Goal: Information Seeking & Learning: Learn about a topic

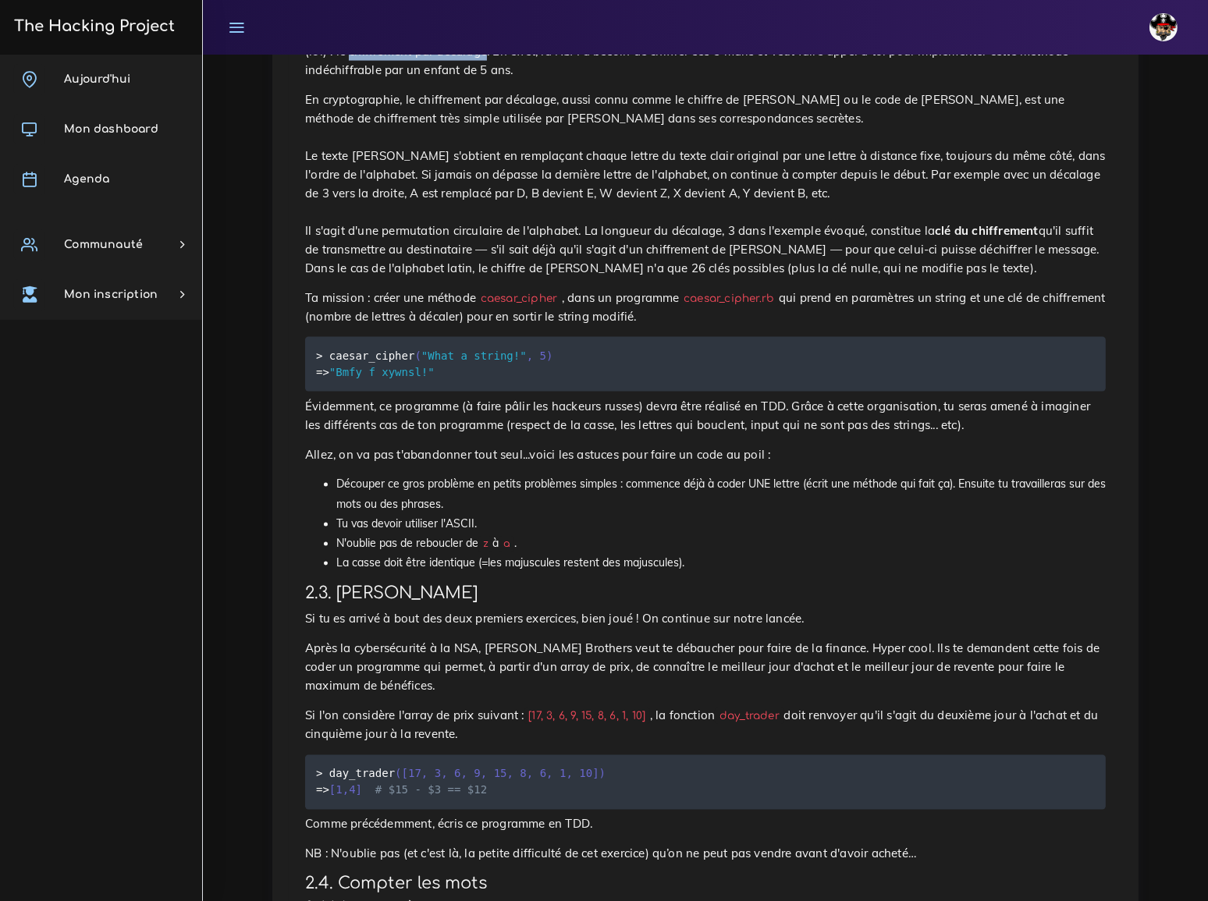
scroll to position [2838, 0]
click at [451, 277] on p "En cryptographie, le chiffrement par décalage, aussi connu comme le chiffre de …" at bounding box center [705, 183] width 801 height 187
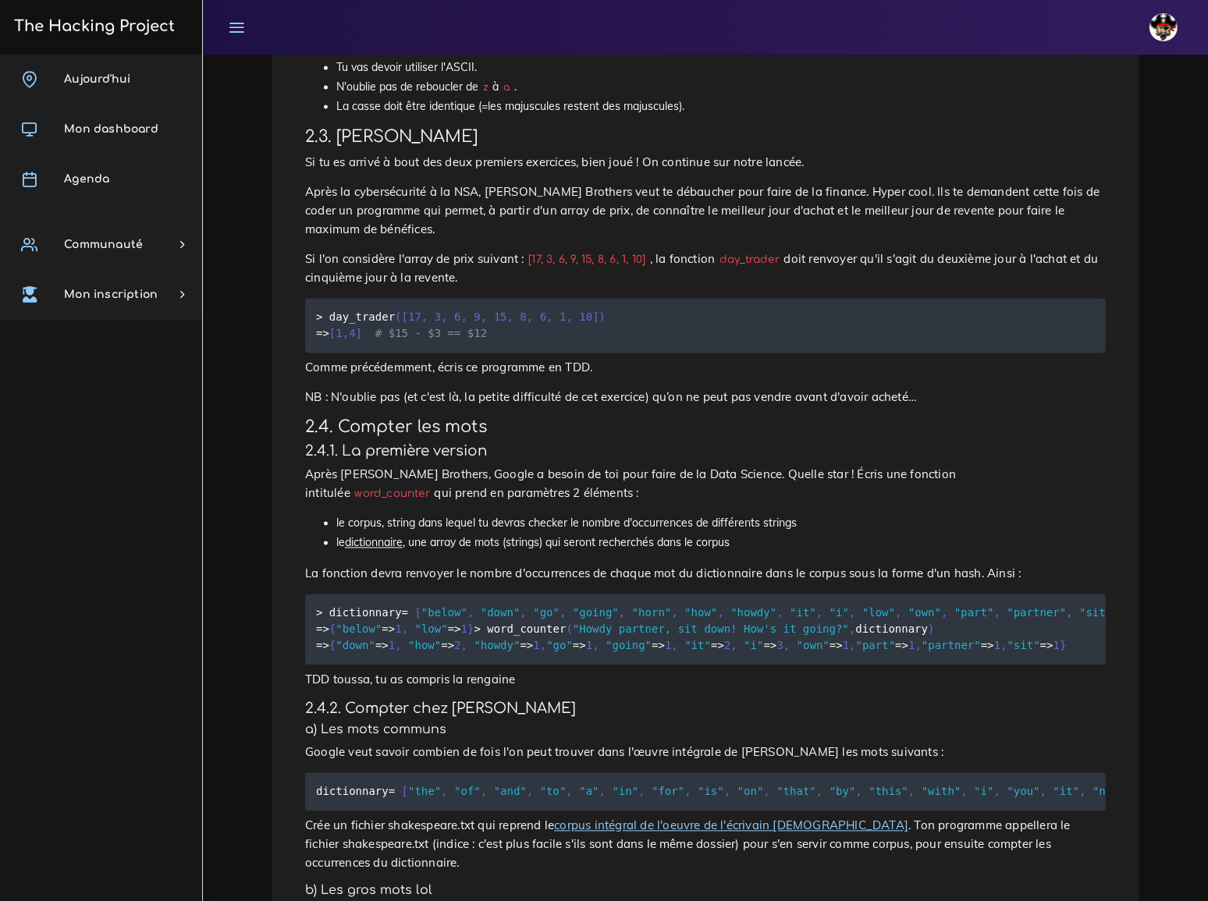
scroll to position [3243, 0]
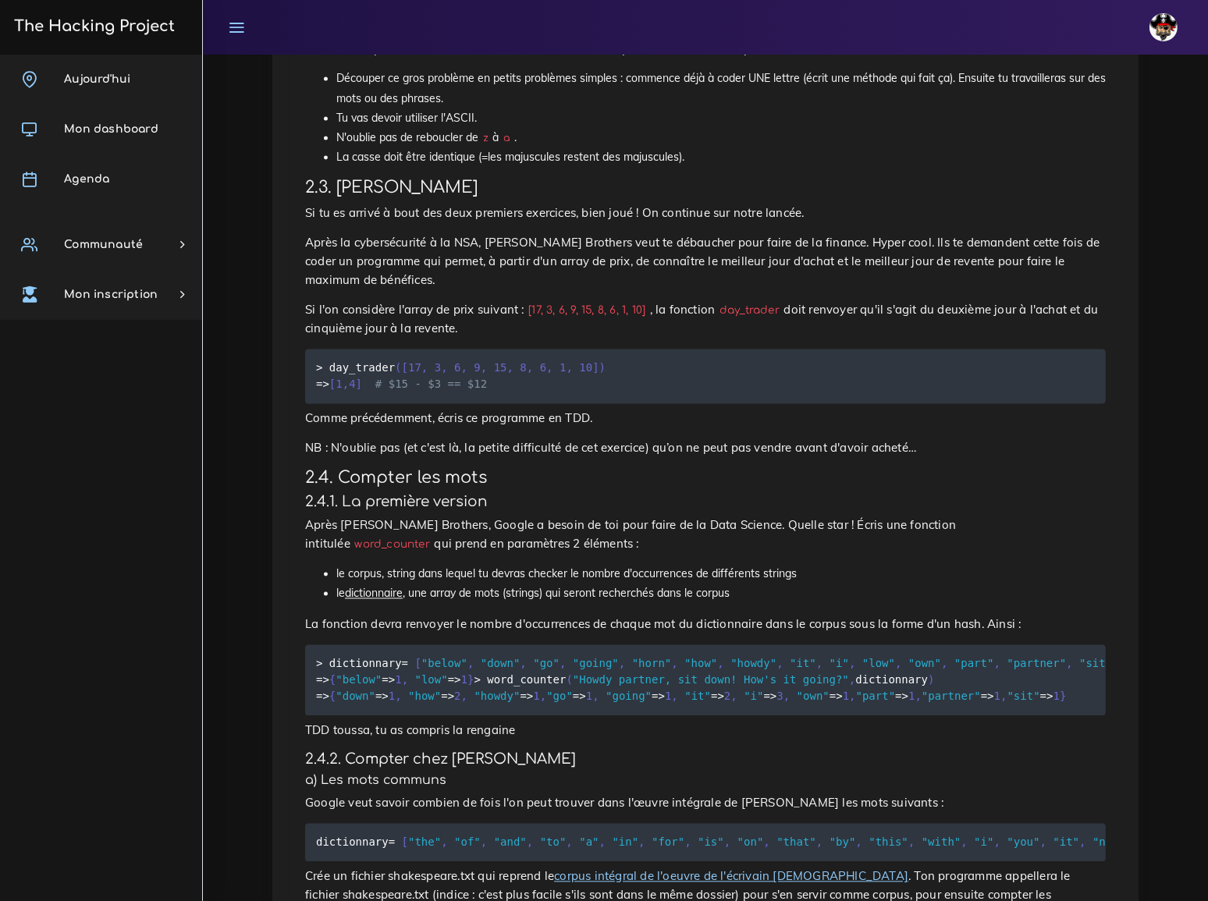
click at [716, 319] on code "day_trader" at bounding box center [749, 311] width 69 height 16
copy p "day_trader"
drag, startPoint x: 395, startPoint y: 428, endPoint x: 577, endPoint y: 433, distance: 181.9
click at [577, 393] on code "> day_trader ( [ 17 , 3 , 6 , 9 , 15 , 8 , 6 , 1 , 10 ] ) = > [ 1 , 4 ] # $15 -…" at bounding box center [461, 377] width 290 height 34
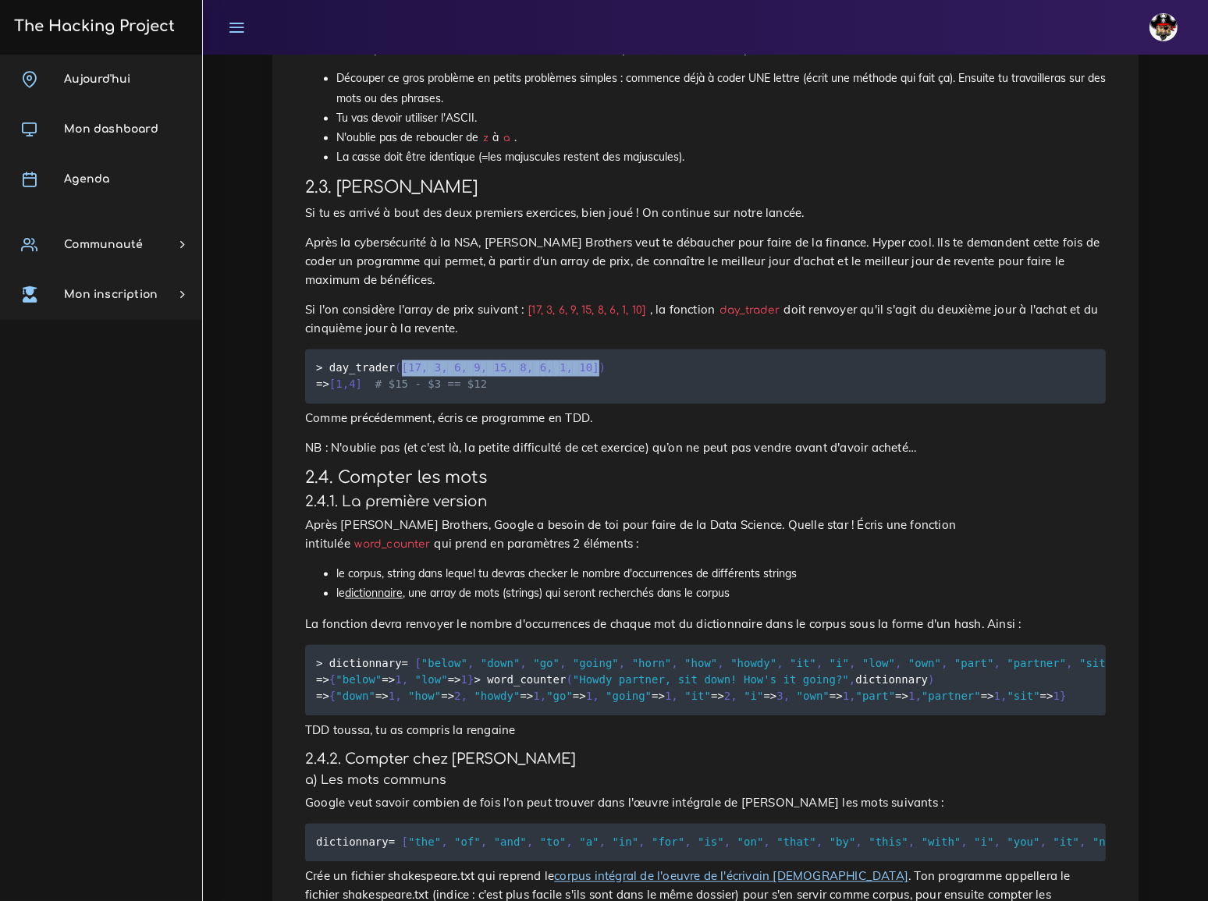
copy code "[ 17 , 3 , 6 , 9 , 15 , 8 , 6 , 1 , 10 ]"
drag, startPoint x: 335, startPoint y: 445, endPoint x: 363, endPoint y: 446, distance: 28.1
click at [363, 393] on code "> day_trader ( [ 17 , 3 , 6 , 9 , 15 , 8 , 6 , 1 , 10 ] ) = > [ 1 , 4 ] # $15 -…" at bounding box center [461, 377] width 290 height 34
copy code "[ 1 , 4 ]"
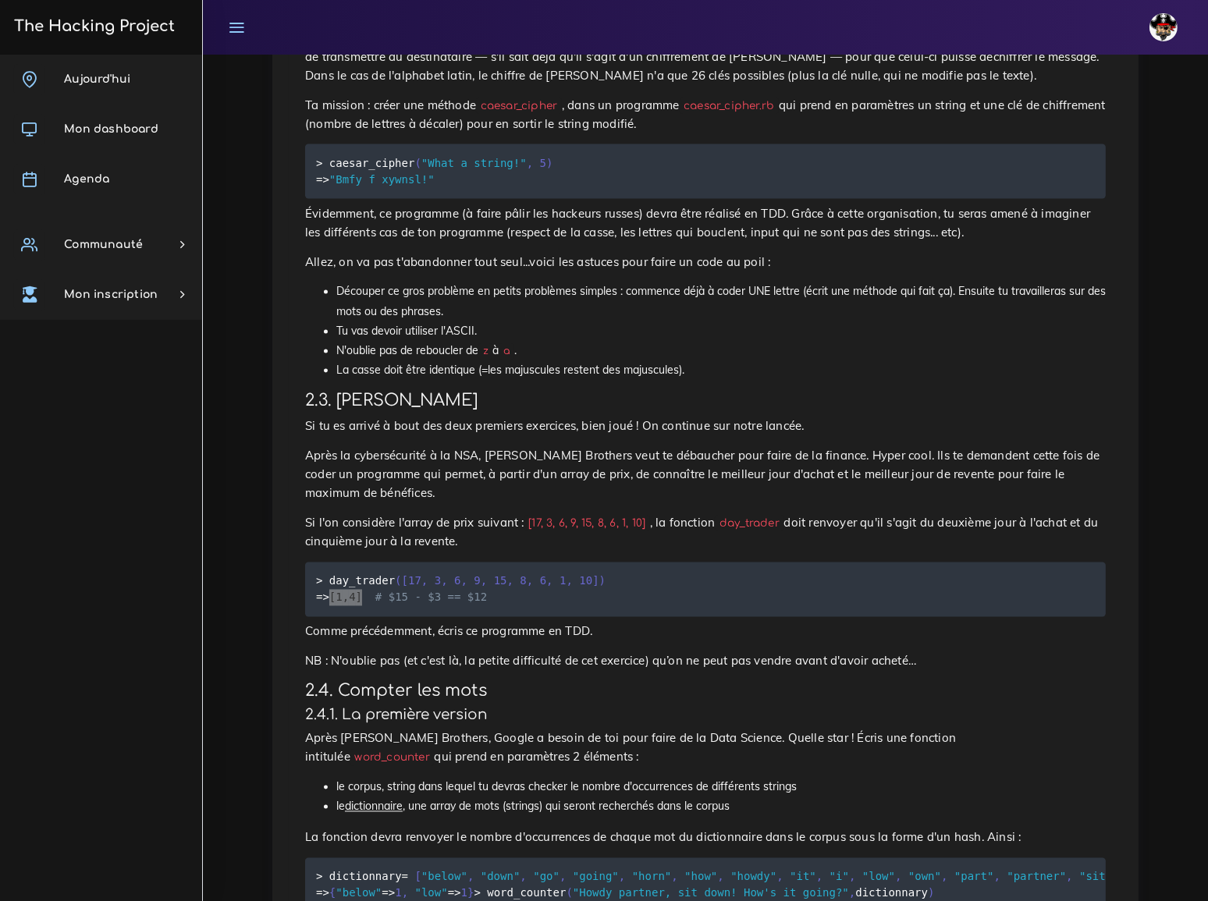
scroll to position [3101, 0]
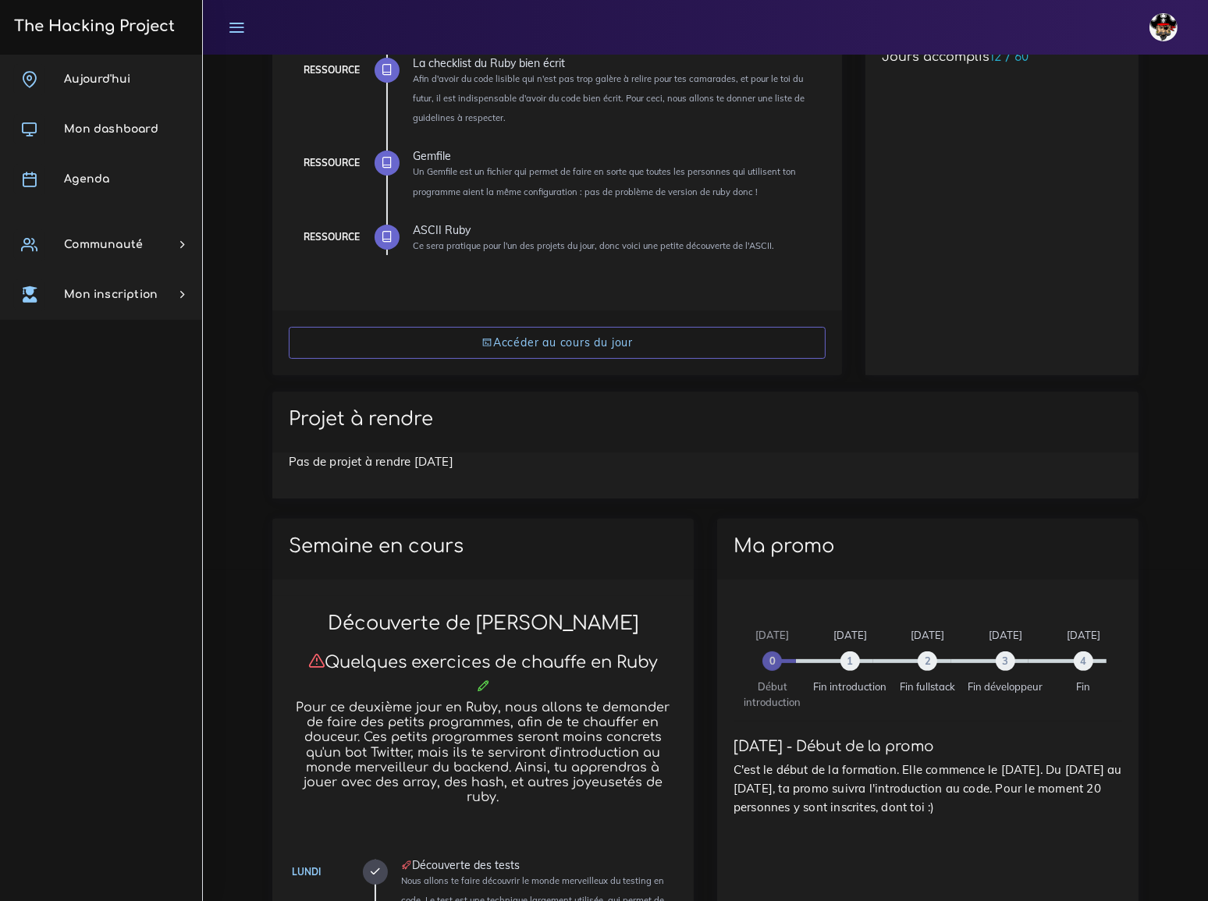
scroll to position [239, 0]
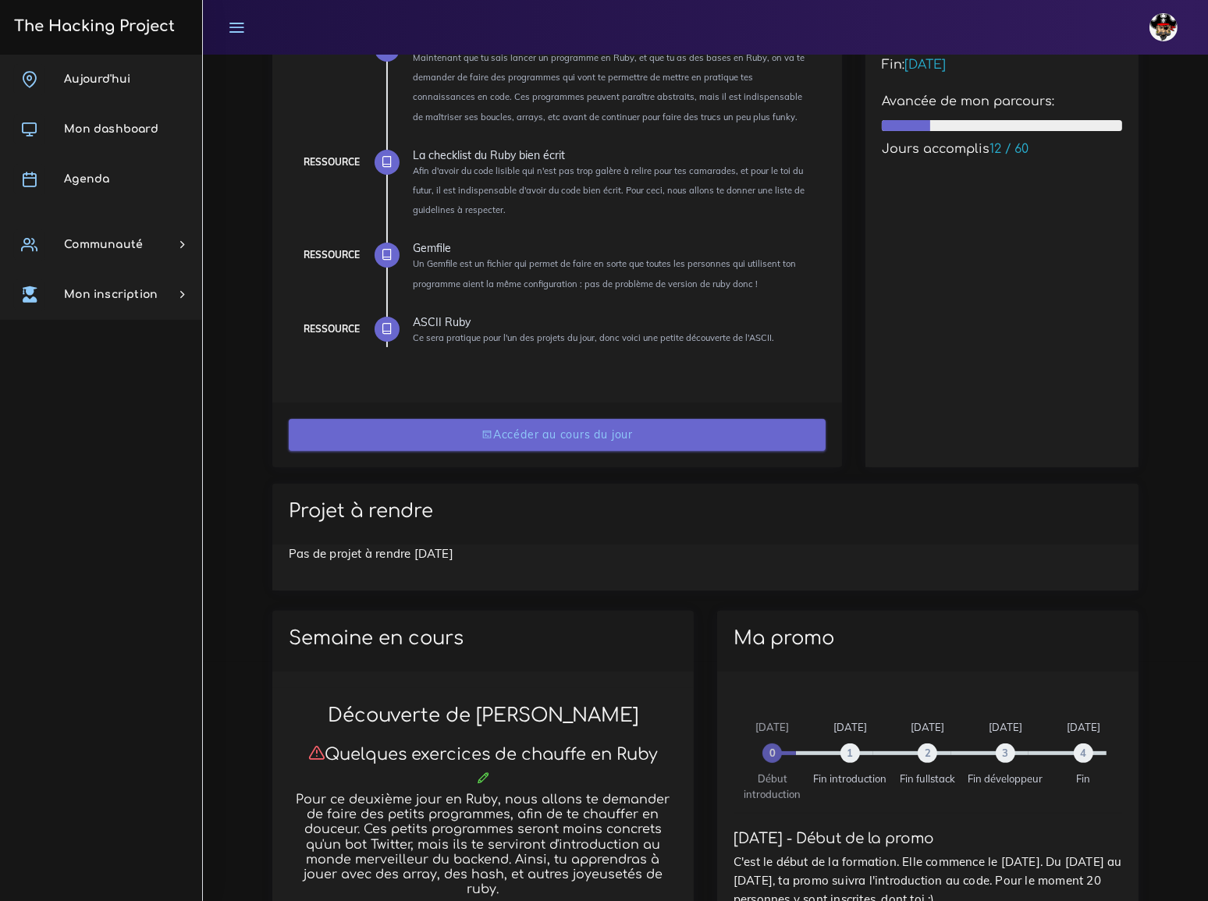
click at [624, 431] on link "Accéder au cours du jour" at bounding box center [557, 435] width 537 height 32
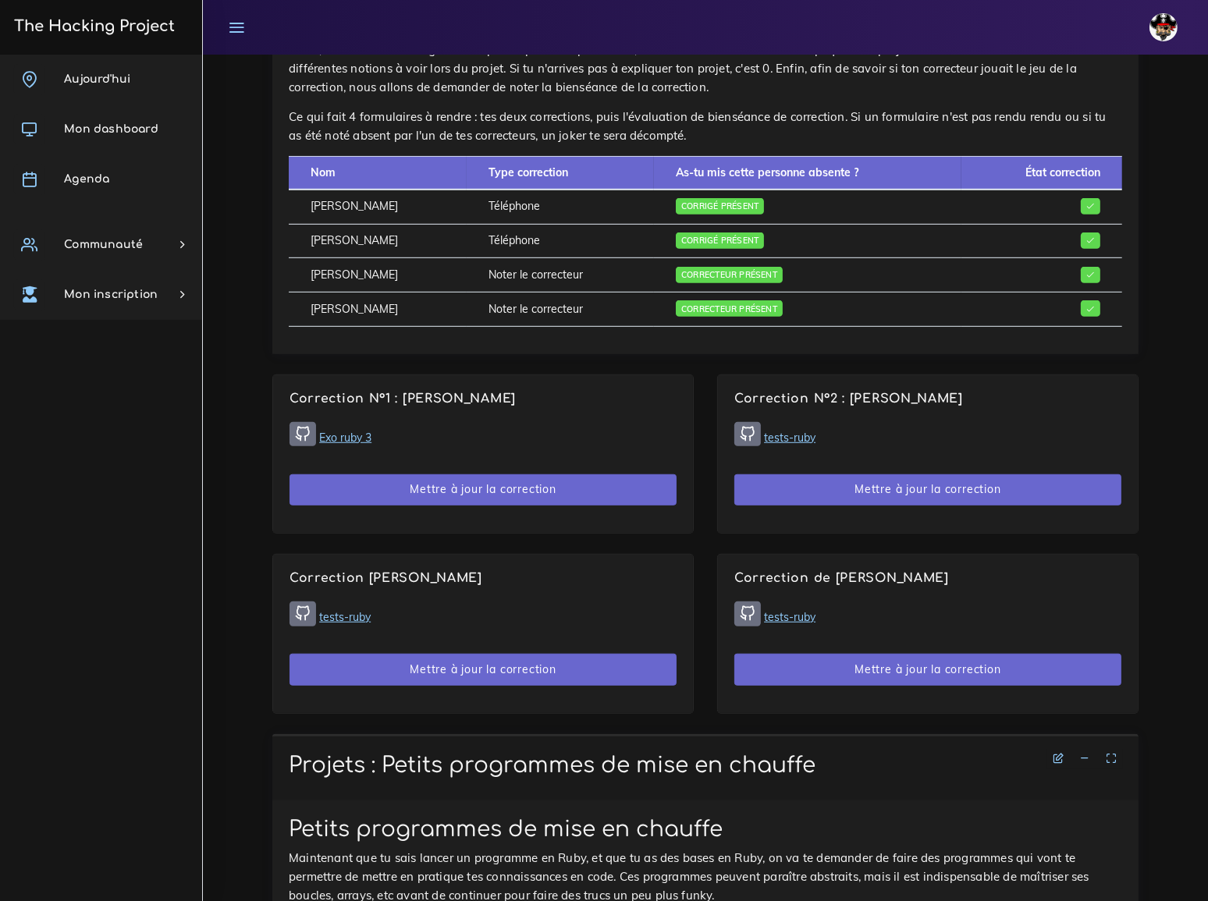
scroll to position [1064, 0]
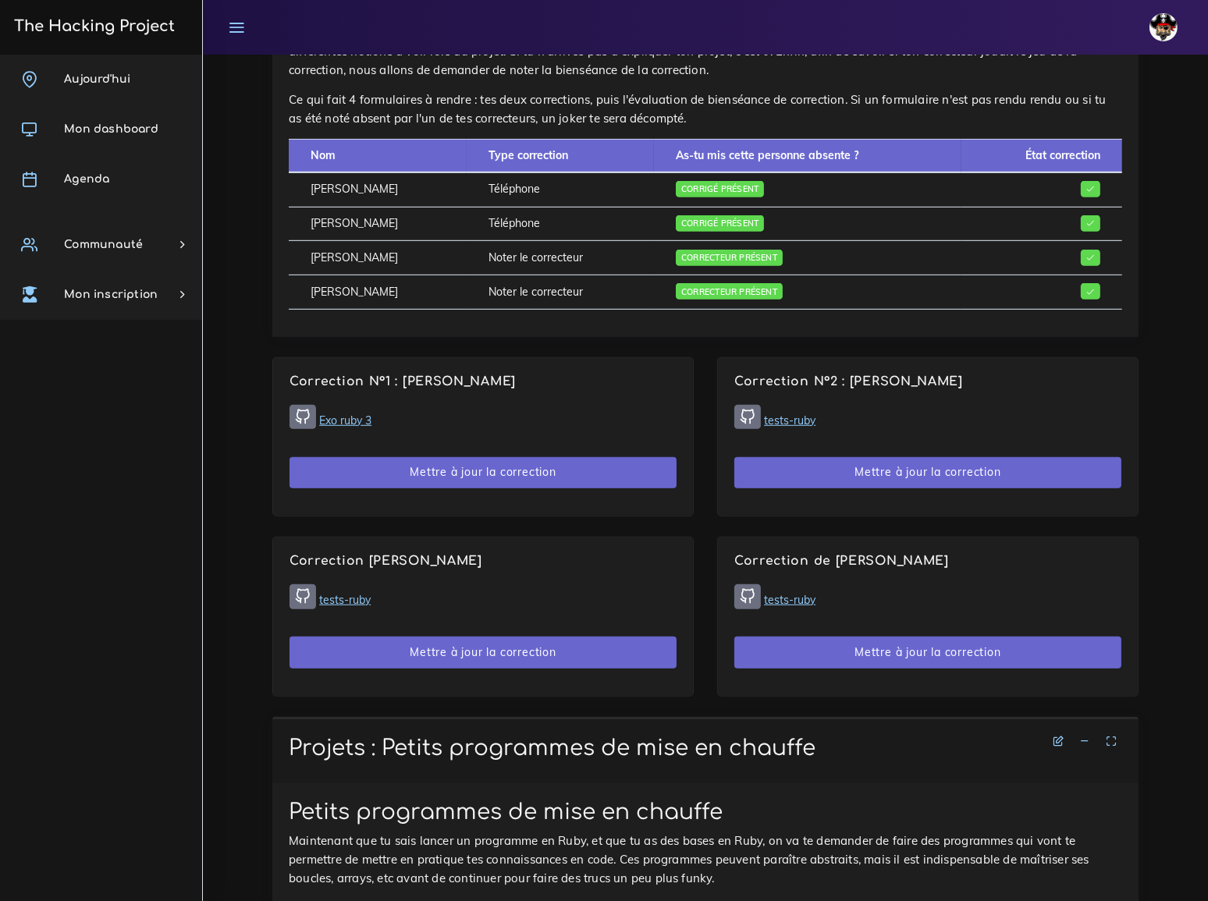
click at [794, 414] on link "tests-ruby" at bounding box center [790, 421] width 52 height 14
click at [360, 593] on link "tests-ruby" at bounding box center [345, 600] width 52 height 14
click at [361, 414] on link "Exo ruby 3" at bounding box center [345, 421] width 52 height 14
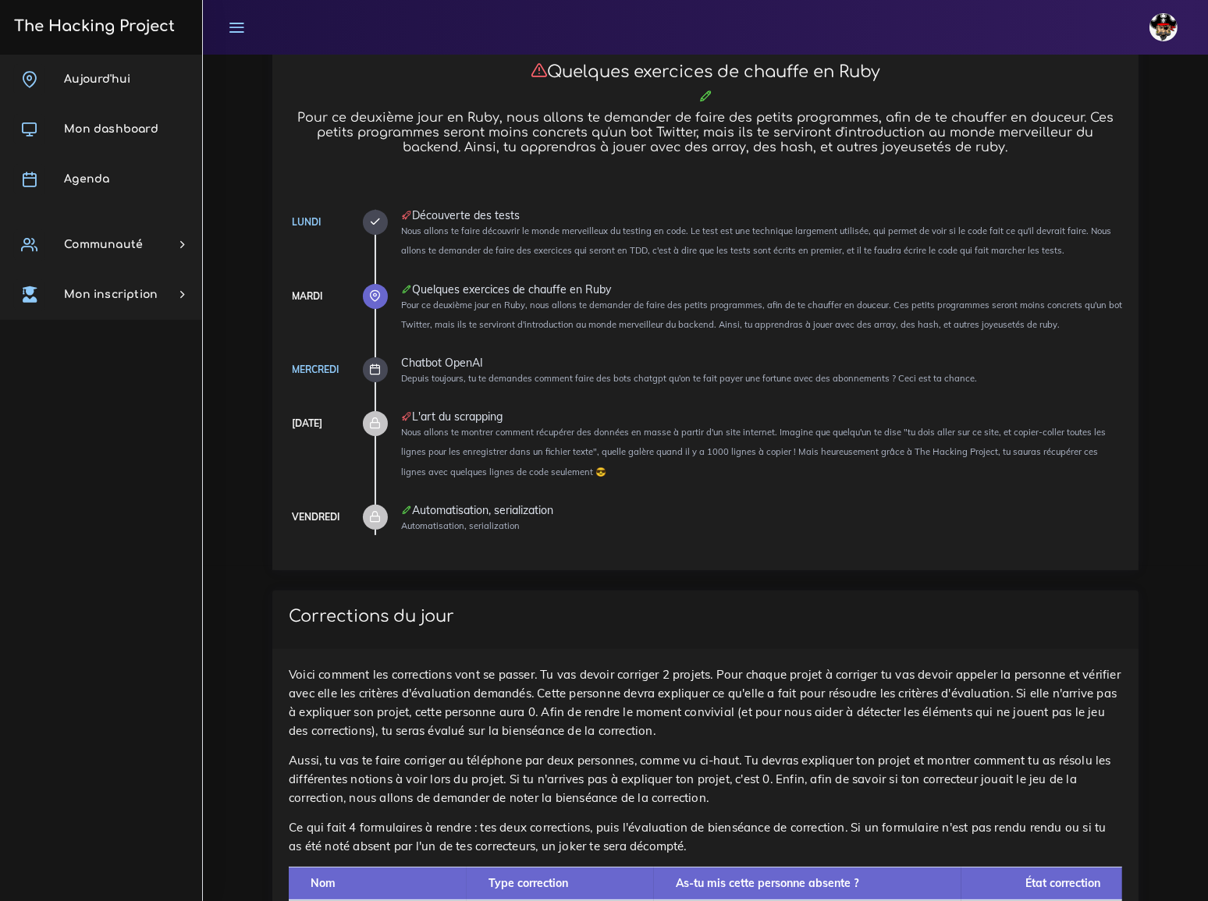
scroll to position [0, 0]
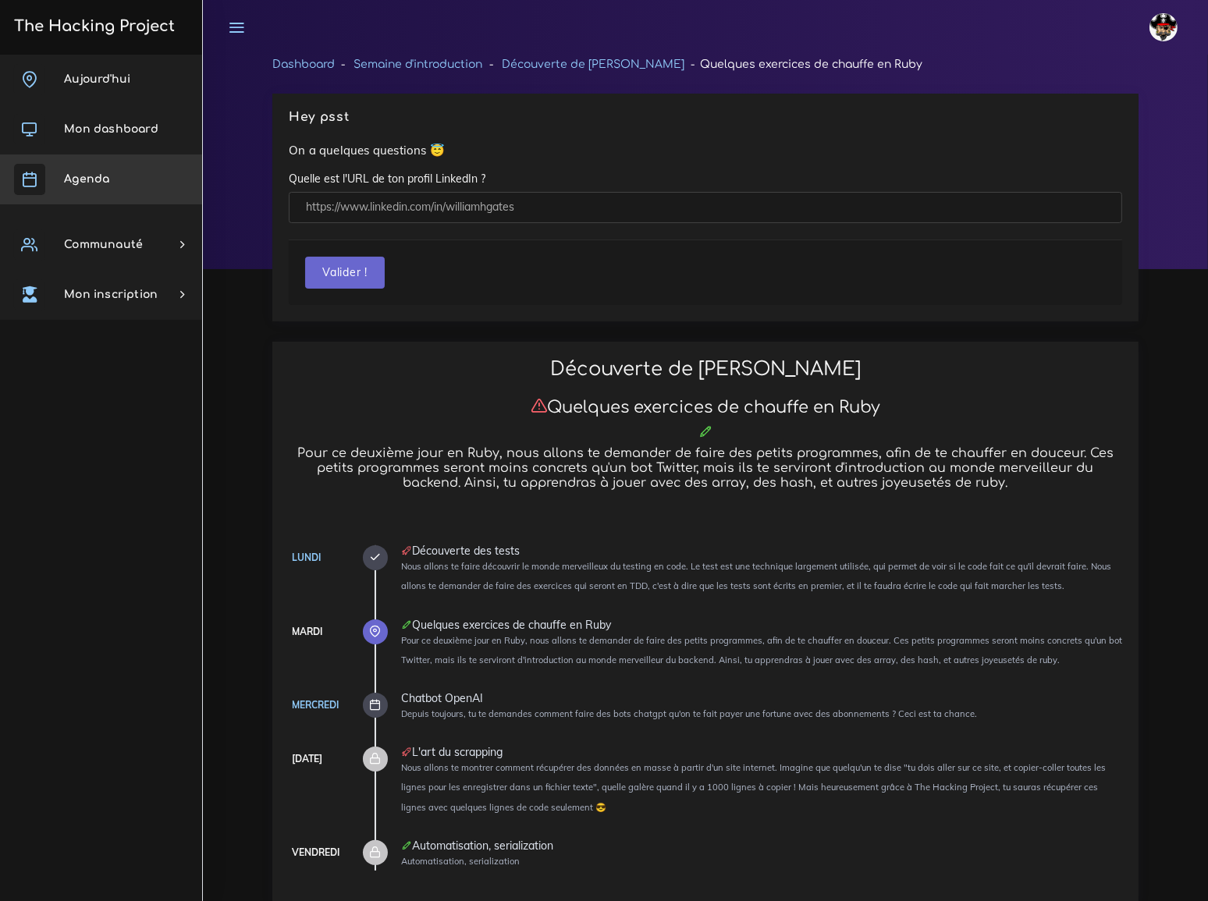
click at [99, 179] on span "Agenda" at bounding box center [86, 179] width 45 height 12
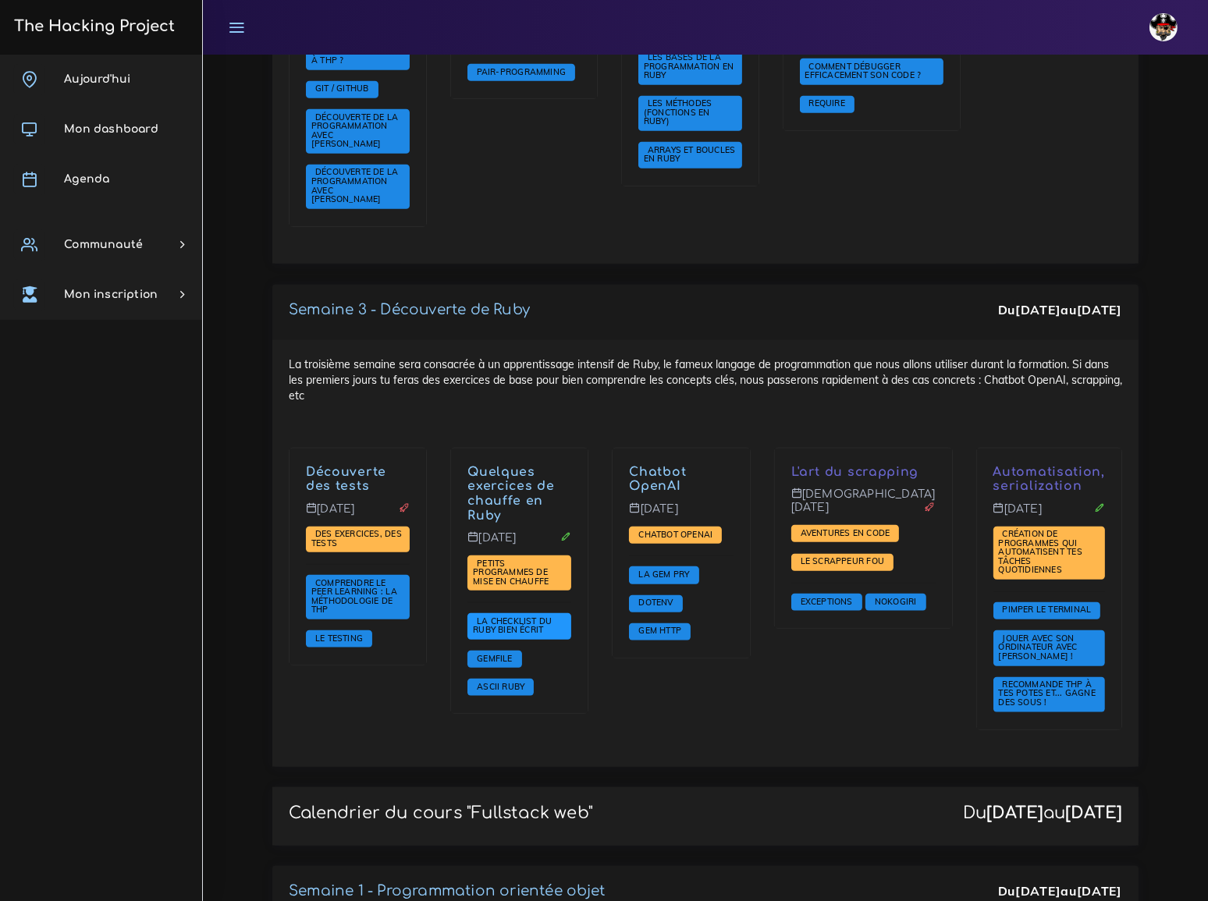
scroll to position [1419, 0]
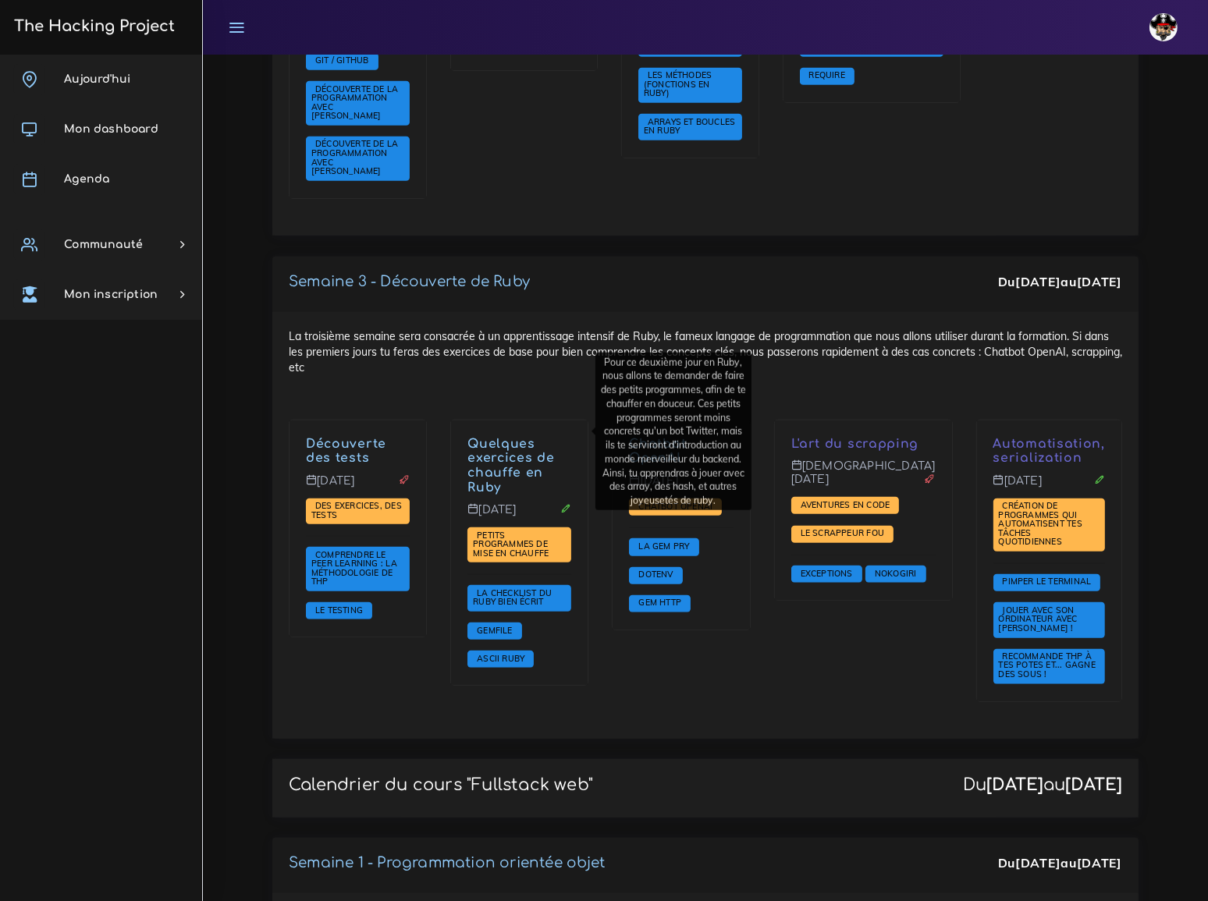
click at [506, 446] on link "Quelques exercices de chauffe en Ruby" at bounding box center [510, 466] width 87 height 58
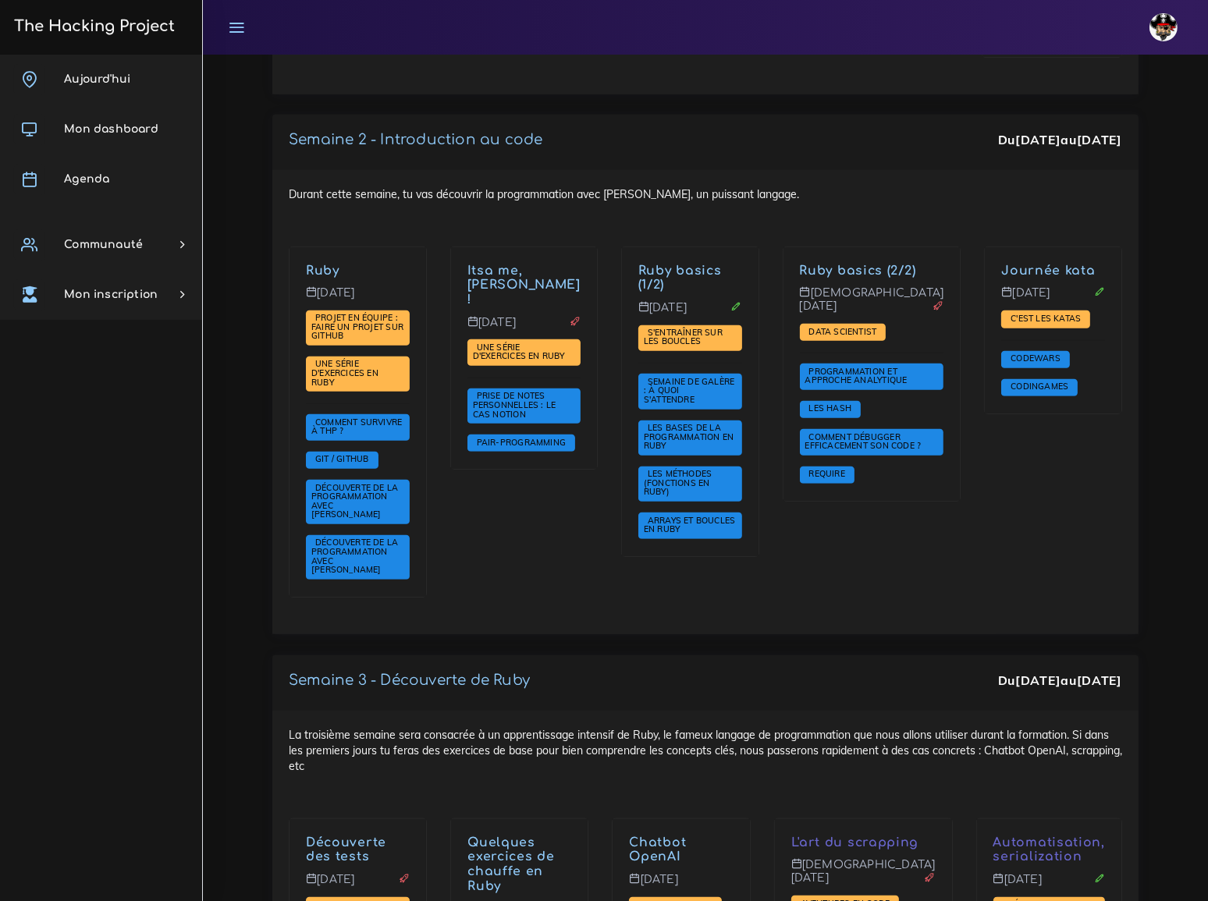
scroll to position [993, 0]
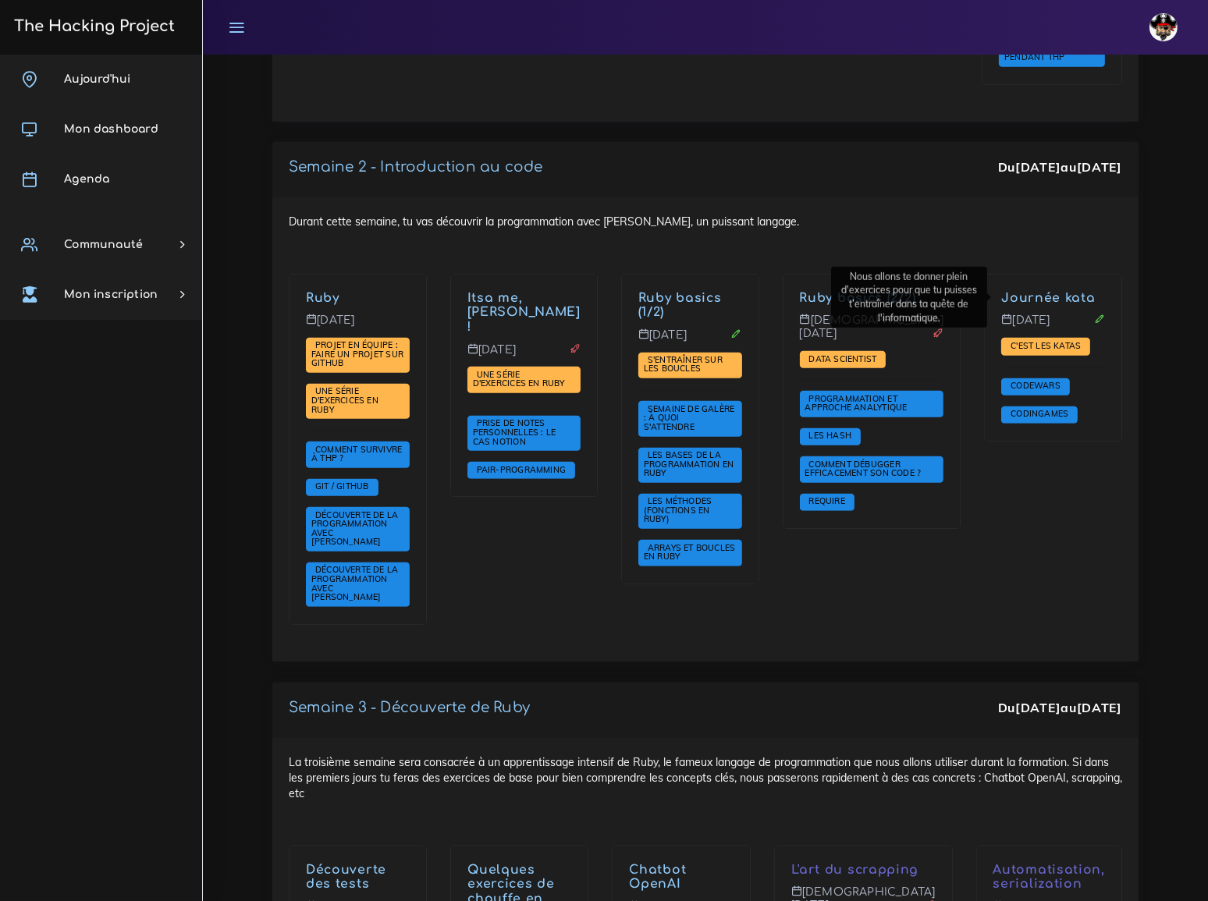
click at [1036, 293] on link "Journée kata" at bounding box center [1048, 298] width 94 height 14
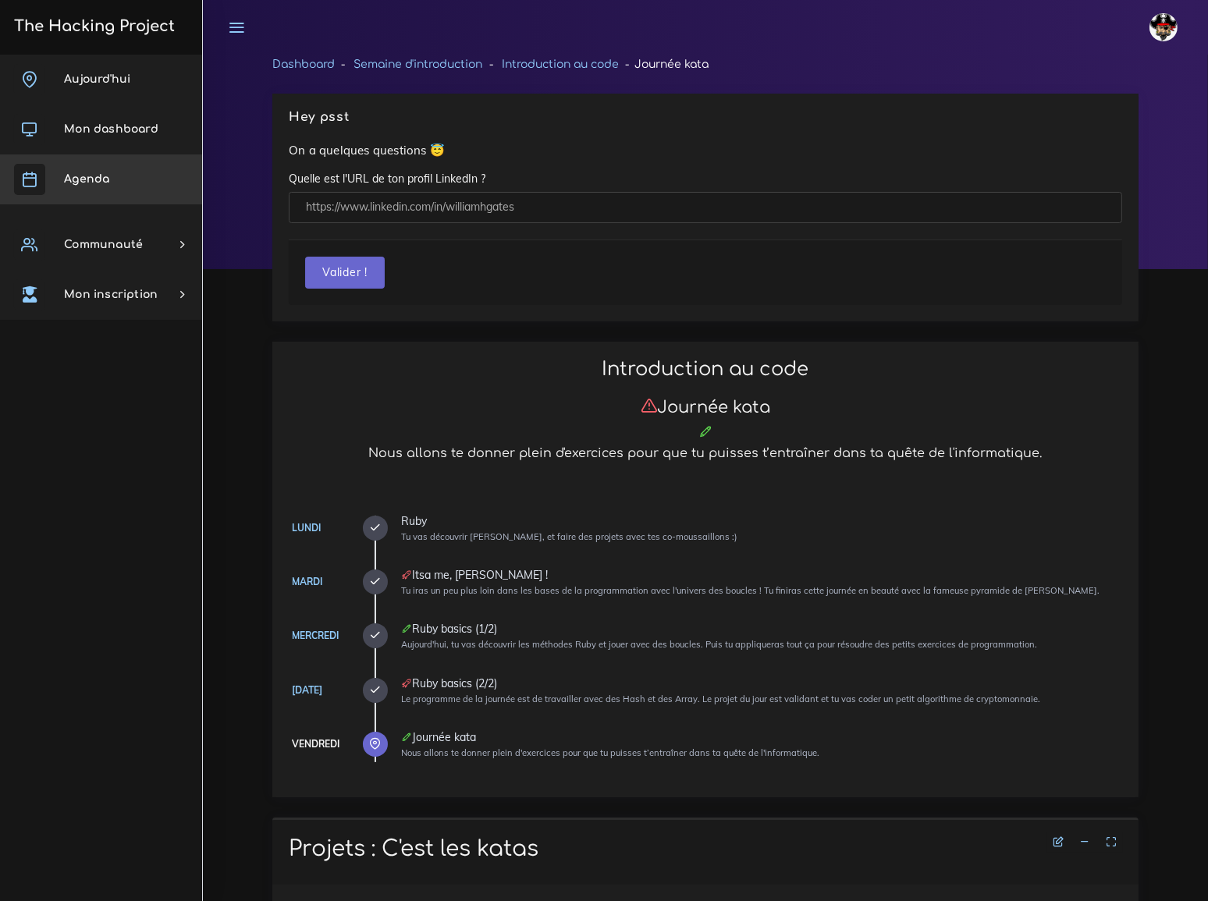
click at [82, 182] on span "Agenda" at bounding box center [86, 179] width 45 height 12
